Goal: Information Seeking & Learning: Learn about a topic

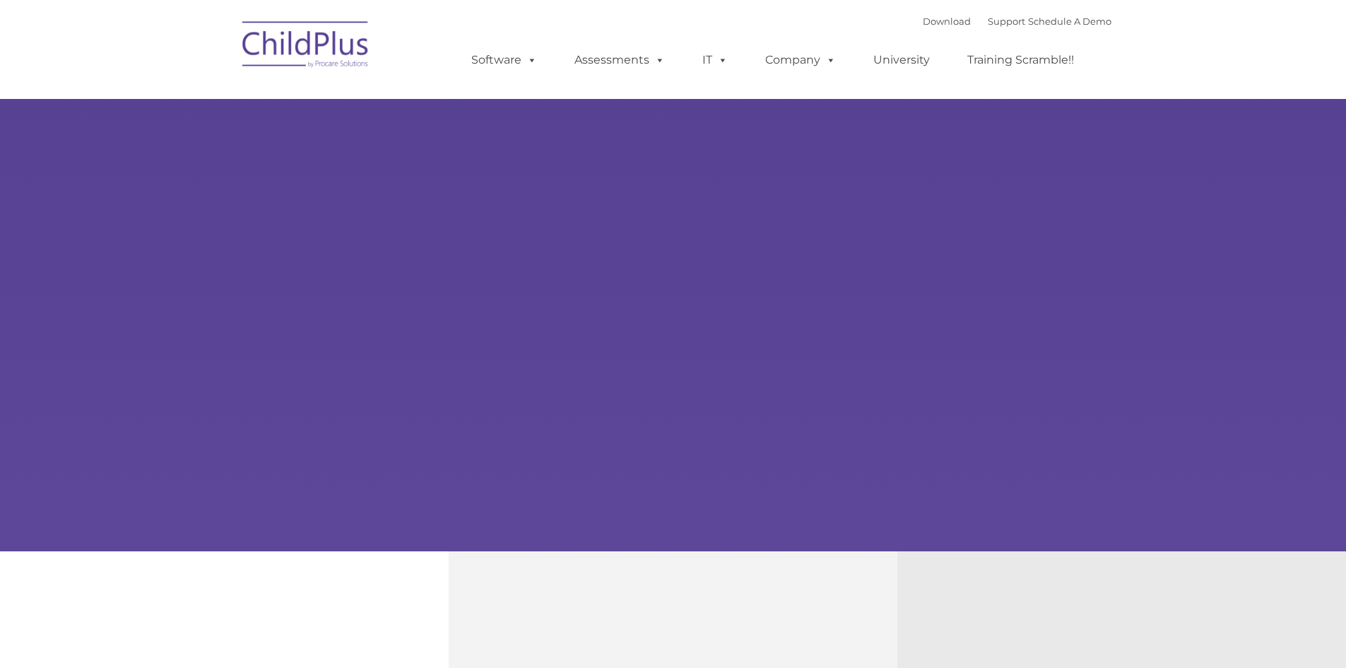
type input ""
select select "MEDIUM"
type input ""
select select "MEDIUM"
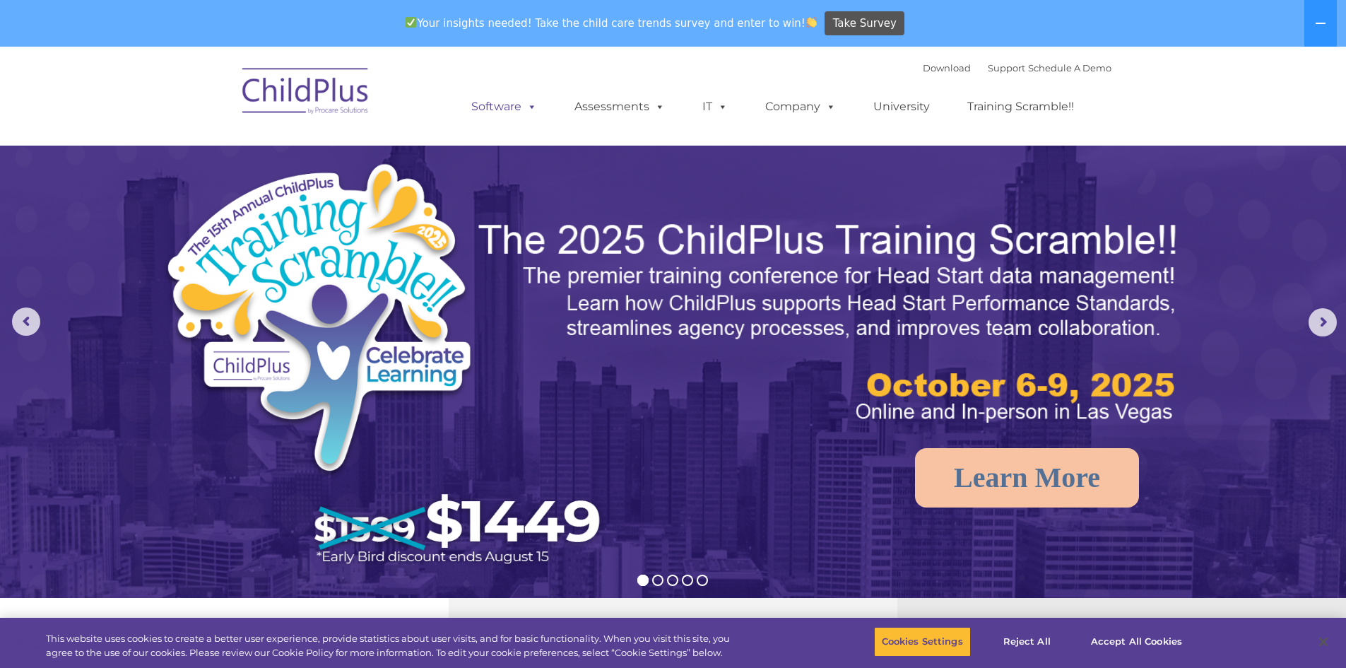
click at [505, 105] on link "Software" at bounding box center [504, 107] width 94 height 28
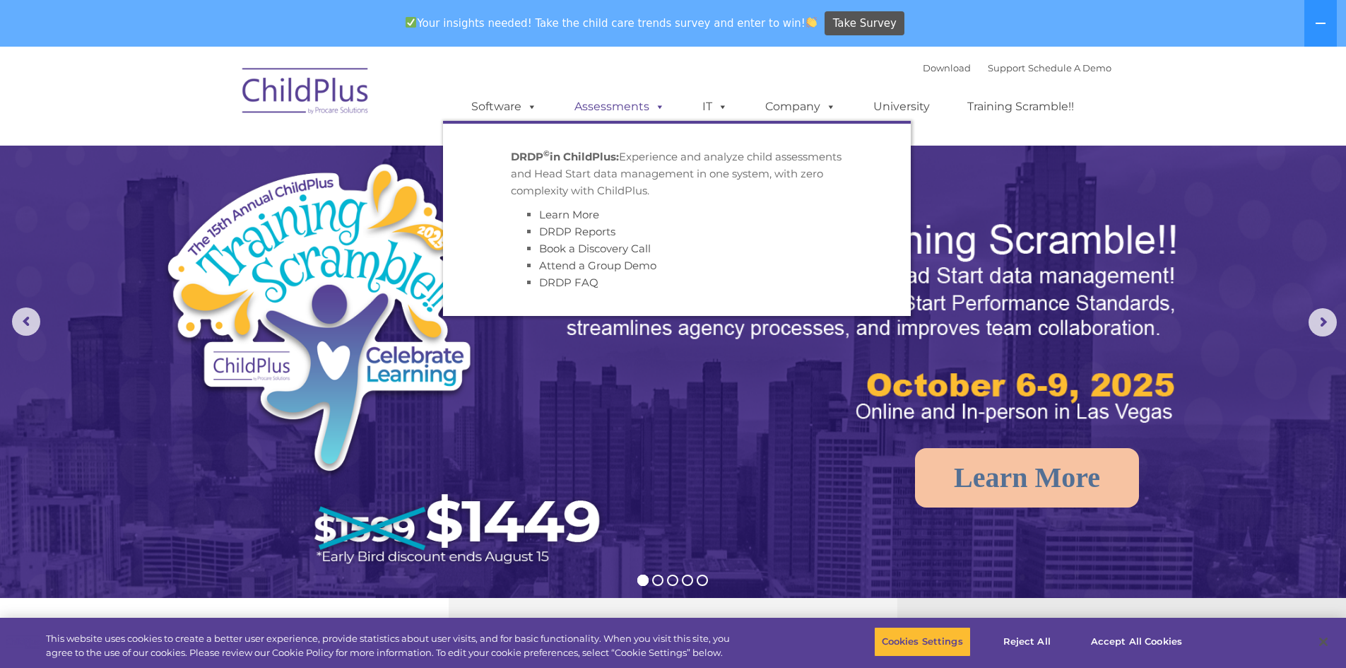
click at [586, 105] on link "Assessments" at bounding box center [619, 107] width 119 height 28
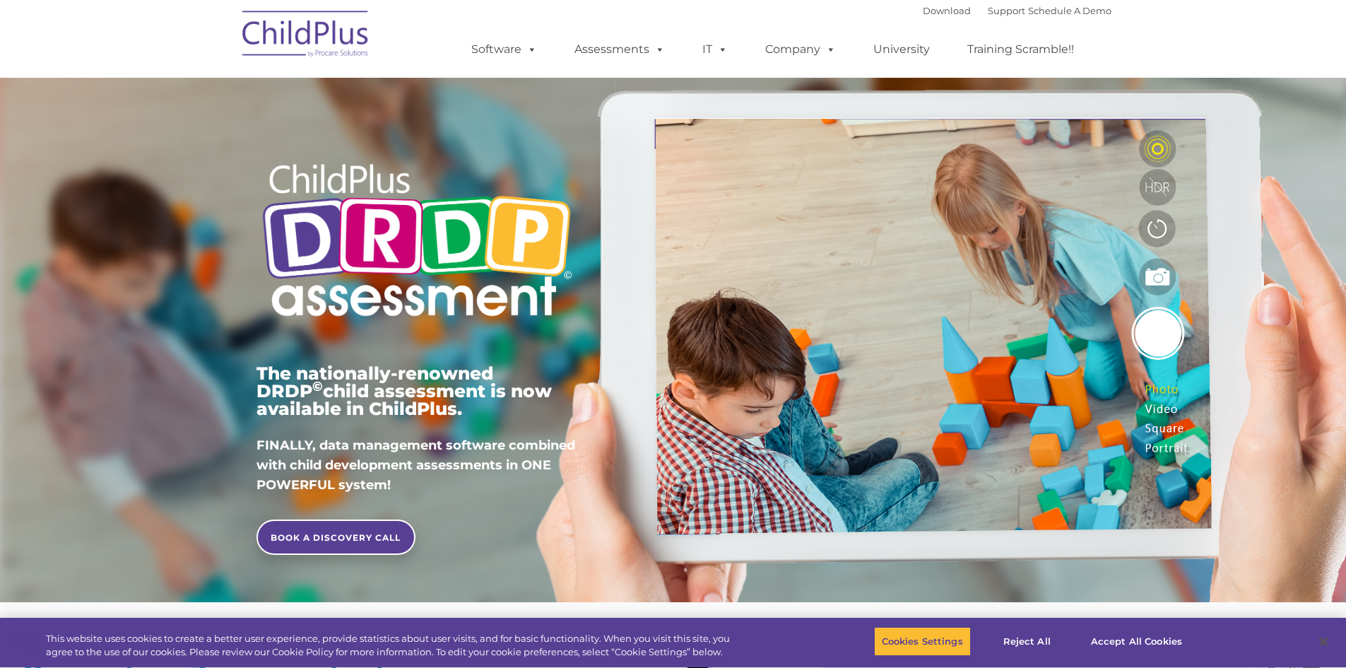
type input ""
